Goal: Transaction & Acquisition: Book appointment/travel/reservation

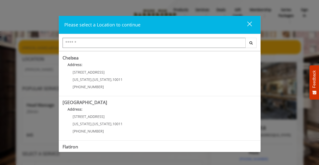
scroll to position [44, 0]
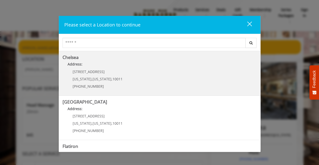
click at [170, 76] on link "Chelsea Address: 169/170 W 23rd St New York , New York , 10011 (917) 639-3902" at bounding box center [159, 73] width 194 height 37
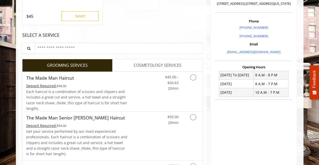
scroll to position [132, 0]
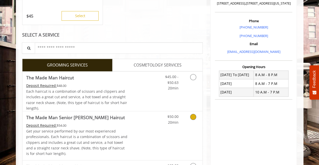
click at [181, 127] on div "$50.00 20min" at bounding box center [179, 135] width 45 height 49
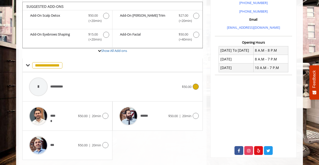
scroll to position [157, 0]
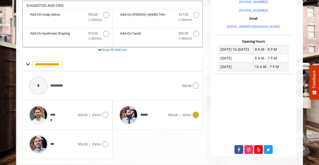
click at [148, 117] on span "******" at bounding box center [134, 115] width 34 height 24
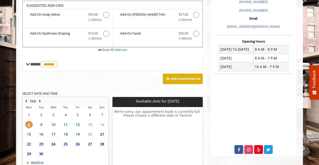
click at [40, 122] on span "9" at bounding box center [42, 124] width 8 height 7
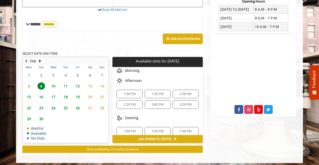
scroll to position [30, 0]
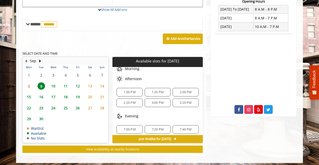
click at [131, 125] on div "7:00 PM" at bounding box center [130, 129] width 26 height 9
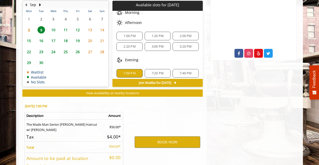
scroll to position [289, 0]
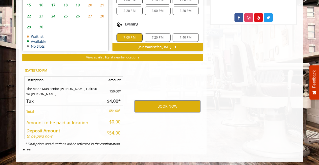
click at [163, 107] on button "BOOK NOW" at bounding box center [168, 106] width 66 height 12
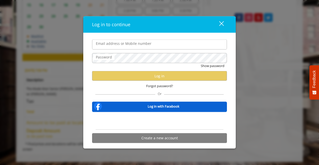
click at [137, 44] on input "Email address or Mobile number" at bounding box center [159, 45] width 135 height 10
type input "**********"
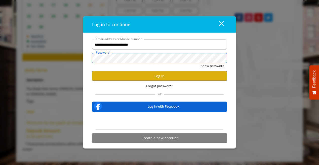
click at [201, 63] on button "Show password" at bounding box center [213, 65] width 24 height 5
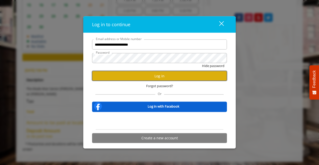
click at [158, 78] on button "Log in" at bounding box center [159, 76] width 135 height 10
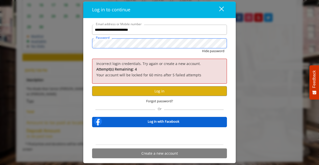
click at [202, 49] on button "Hide password" at bounding box center [213, 51] width 22 height 5
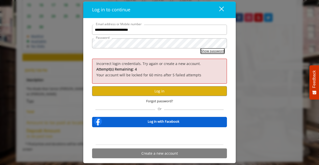
click at [213, 51] on button "Show password" at bounding box center [213, 51] width 24 height 5
click at [213, 51] on button "Hide password" at bounding box center [213, 51] width 22 height 5
click at [161, 90] on button "Log in" at bounding box center [159, 91] width 135 height 10
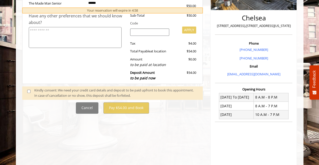
scroll to position [159, 0]
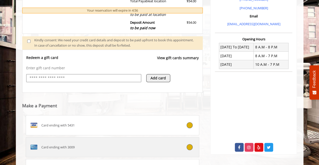
click at [134, 147] on div "Card ending with 3009" at bounding box center [98, 147] width 144 height 8
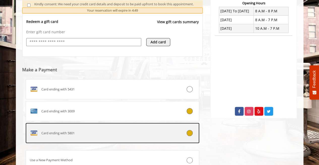
scroll to position [236, 0]
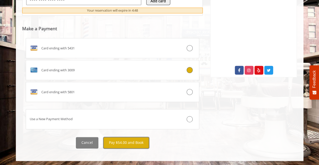
click at [123, 141] on button "Pay $54.00 and Book" at bounding box center [126, 142] width 46 height 11
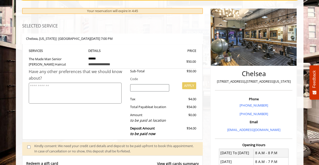
scroll to position [0, 0]
